Goal: Navigation & Orientation: Find specific page/section

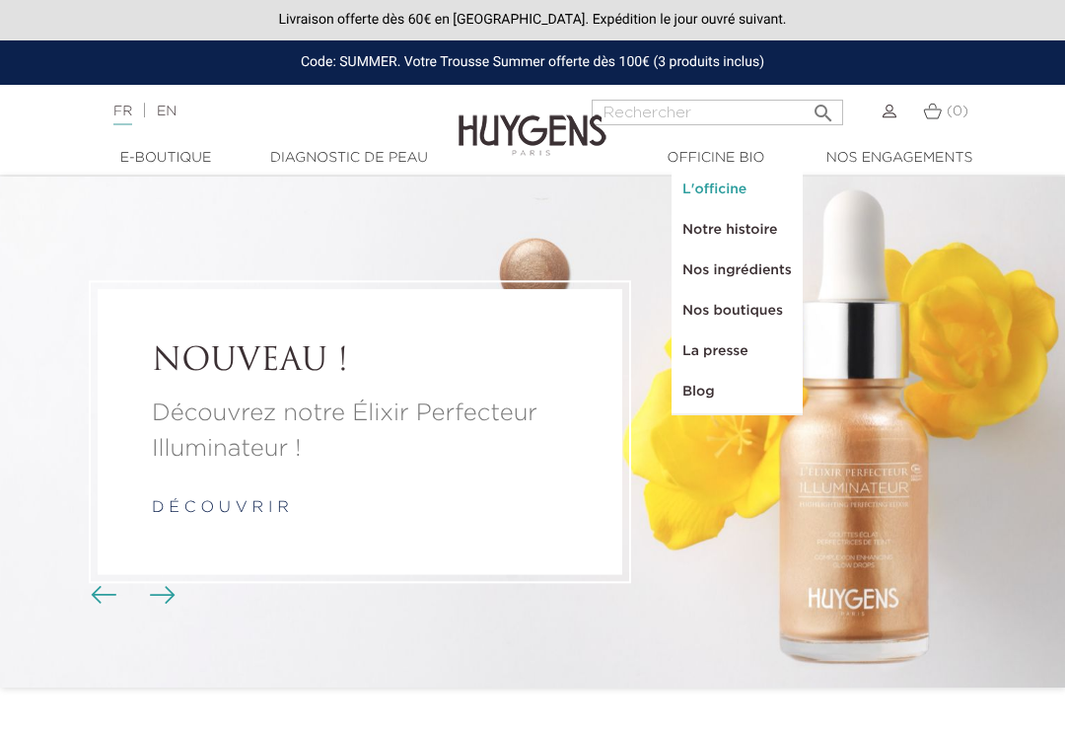
click at [694, 180] on link "L'officine" at bounding box center [737, 190] width 129 height 40
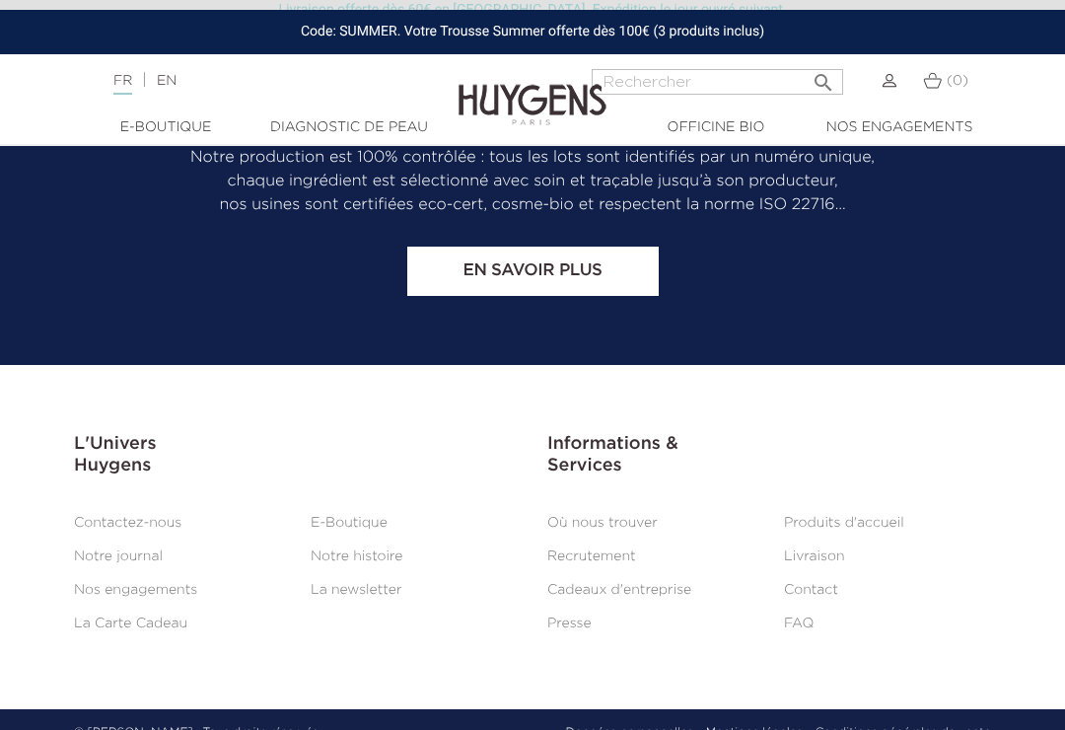
scroll to position [4073, 0]
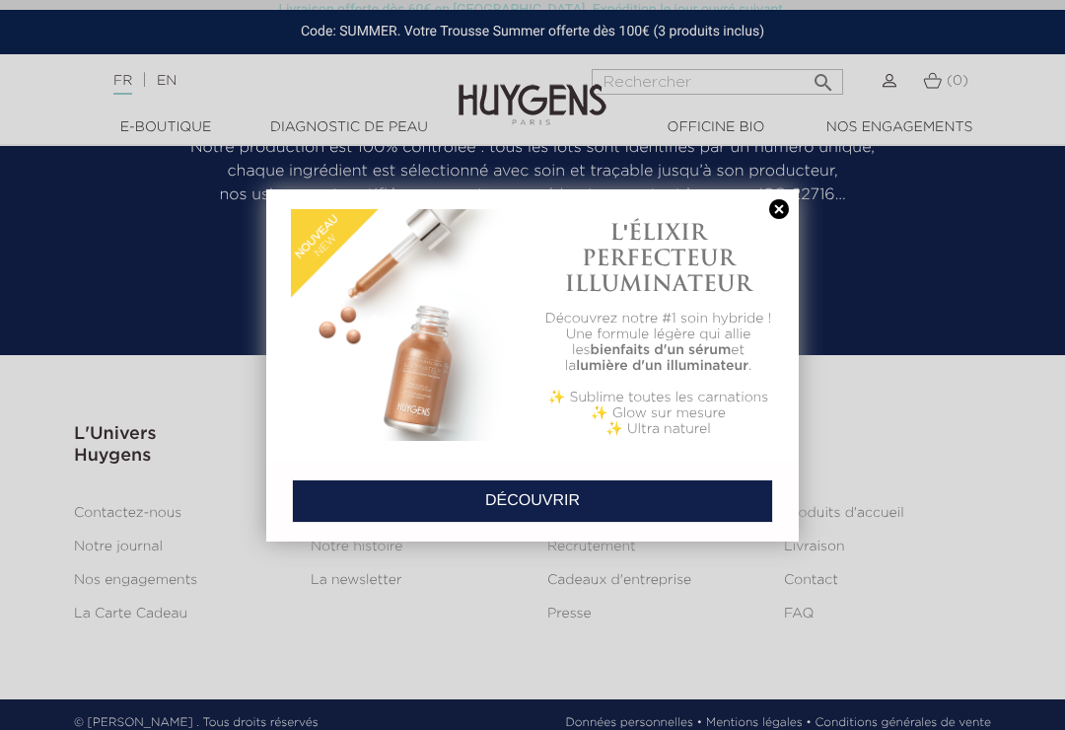
click at [781, 218] on link at bounding box center [779, 209] width 28 height 21
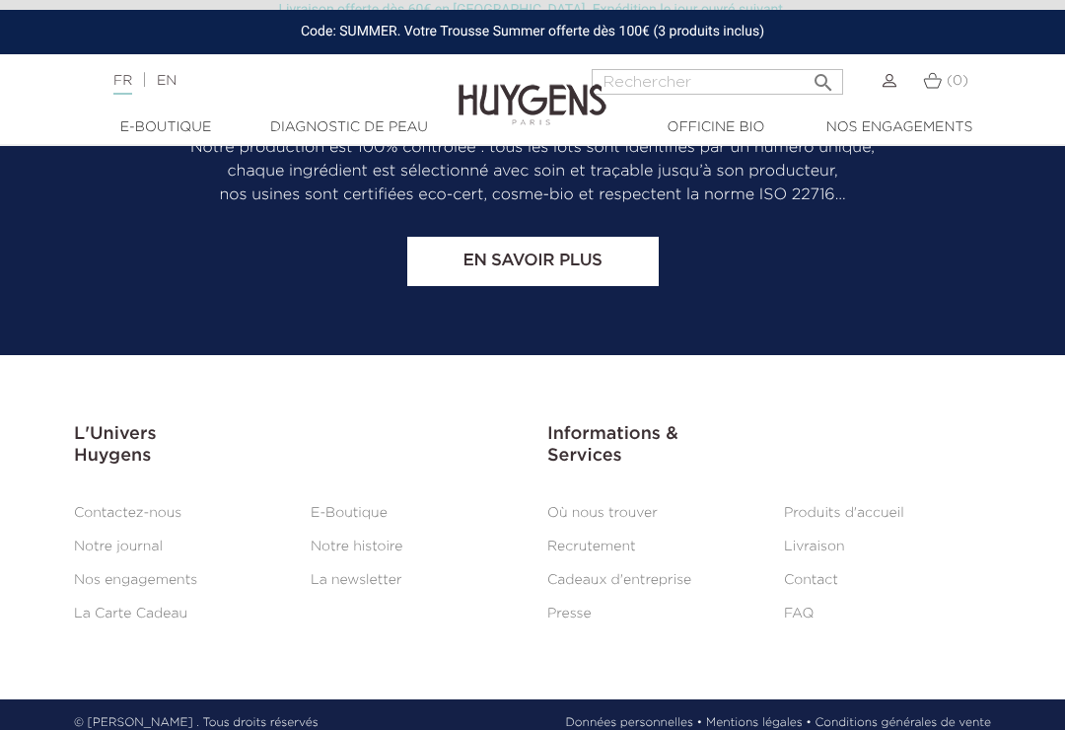
click at [635, 520] on link "Où nous trouver" at bounding box center [602, 513] width 110 height 14
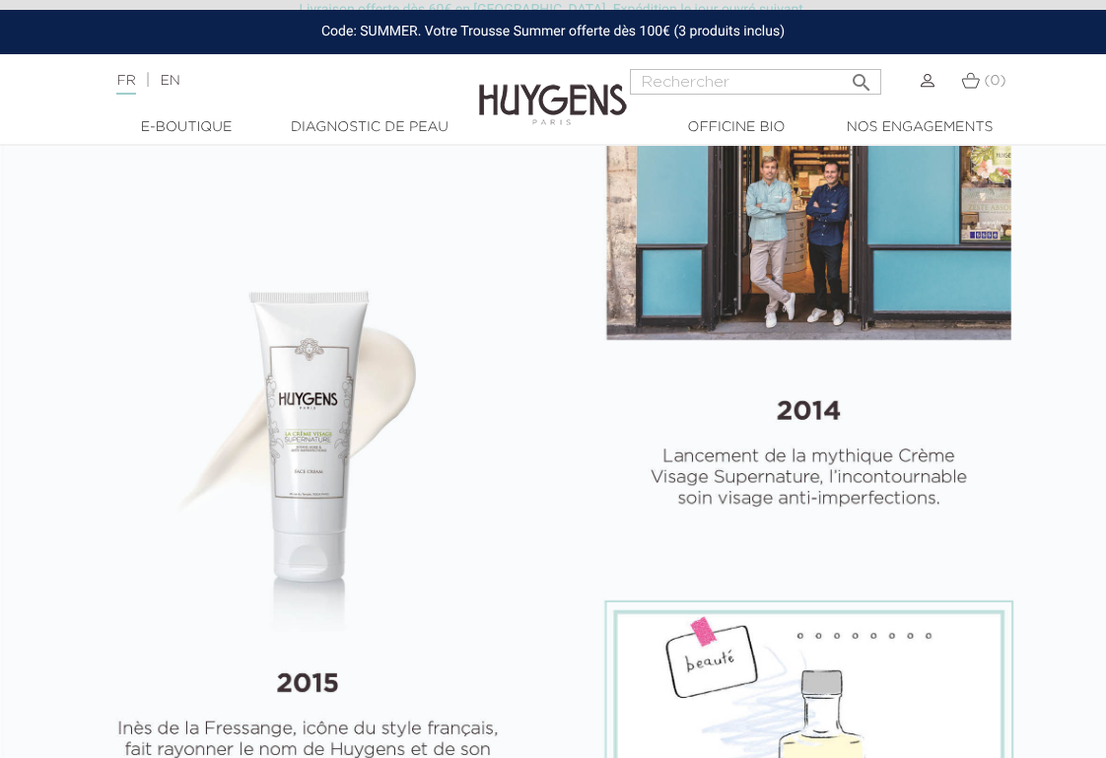
select select "FR"
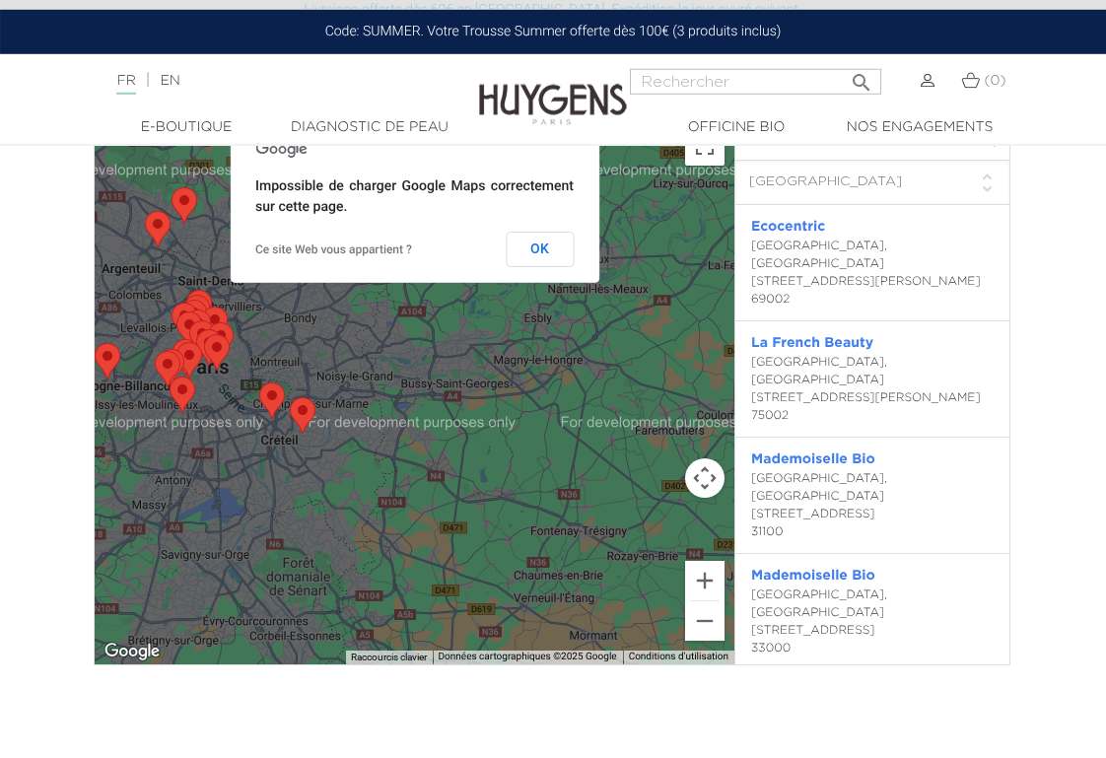
scroll to position [3657, 1]
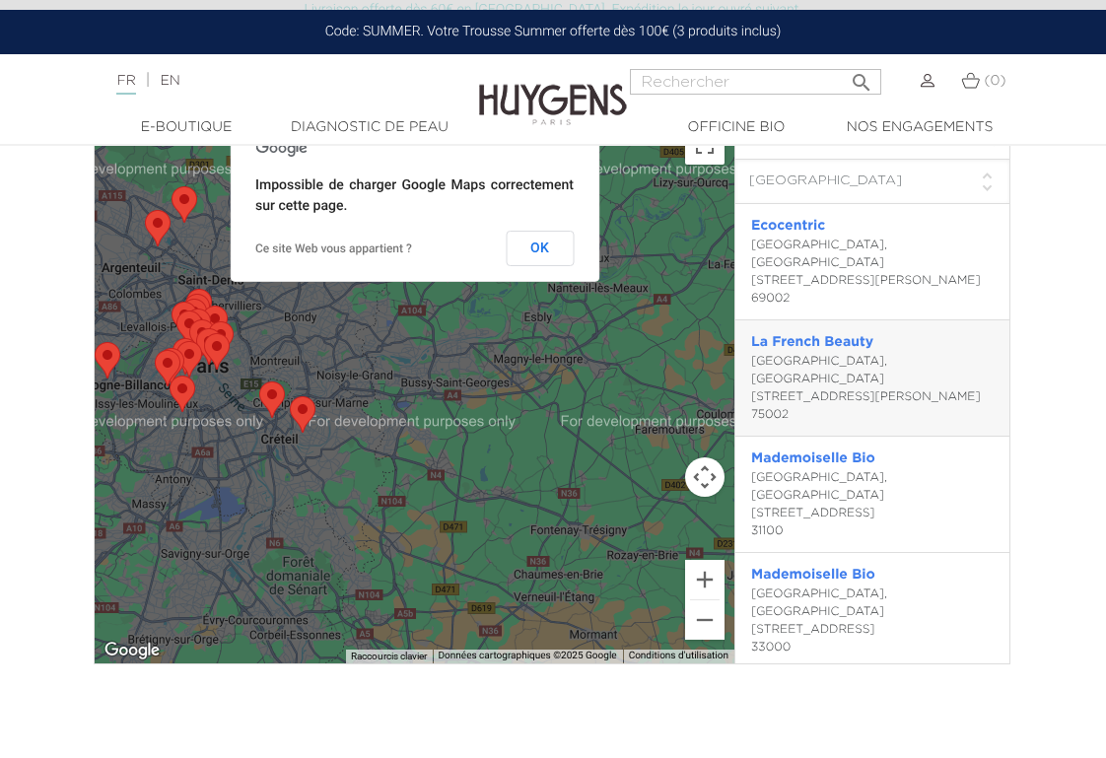
click at [850, 324] on div "La French Beauty Paris, France 27 rue Léopold Bellan 75002" at bounding box center [873, 378] width 274 height 116
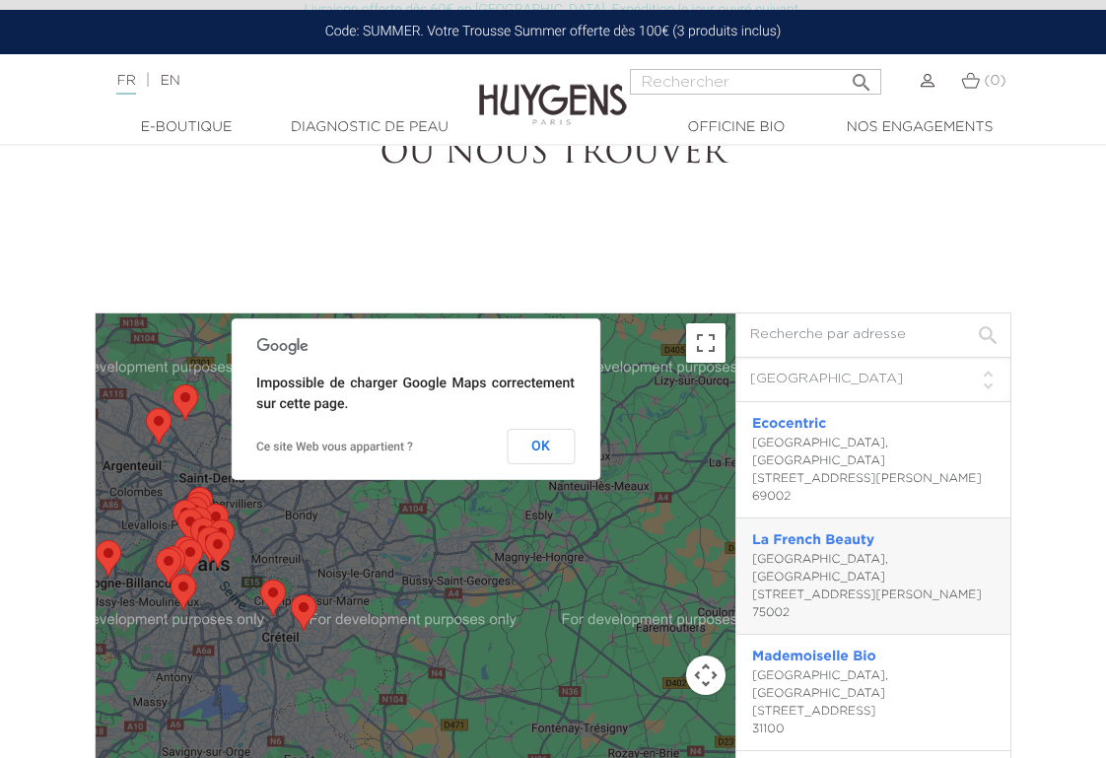
scroll to position [3365, 0]
